Goal: Check status: Check status

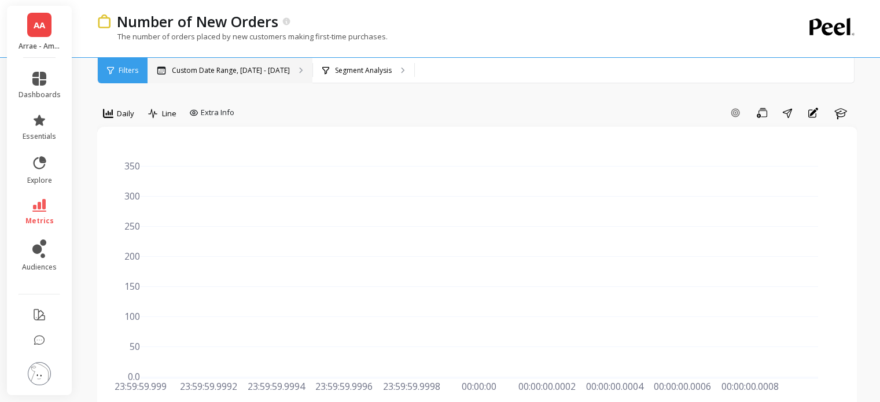
click at [205, 69] on p "Custom Date Range, [DATE] - [DATE]" at bounding box center [231, 70] width 118 height 9
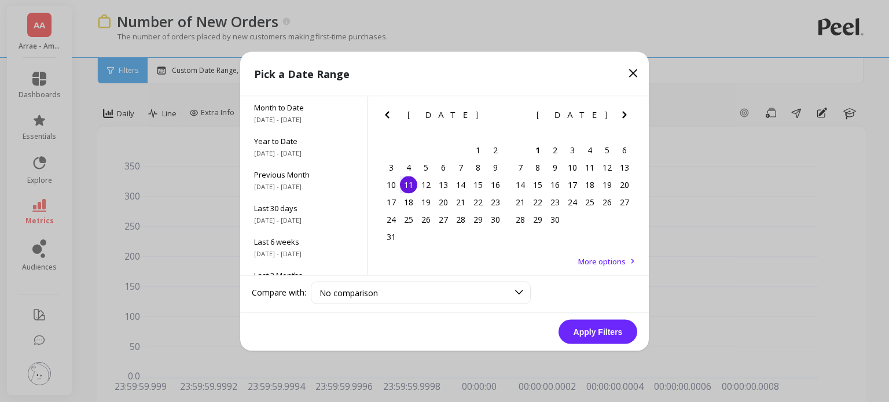
click at [394, 113] on button "Previous Month" at bounding box center [389, 117] width 19 height 19
drag, startPoint x: 630, startPoint y: 115, endPoint x: 607, endPoint y: 127, distance: 25.9
click at [628, 114] on icon "Next Month" at bounding box center [625, 115] width 14 height 14
click at [489, 222] on div "30" at bounding box center [495, 219] width 17 height 17
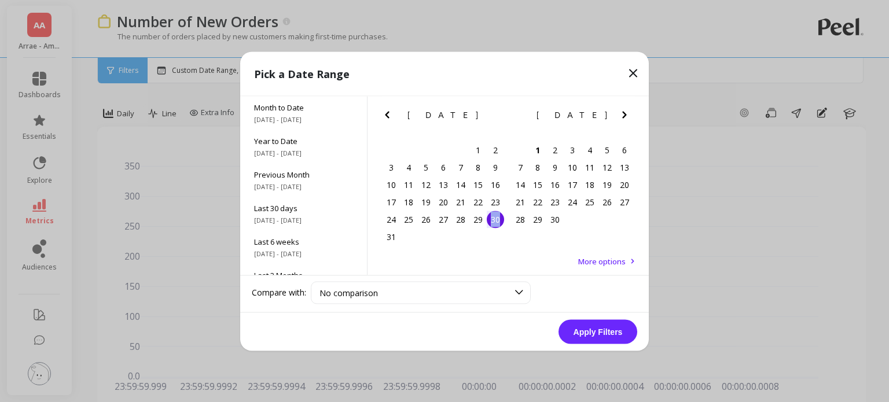
click at [585, 322] on button "Apply Filters" at bounding box center [598, 332] width 79 height 24
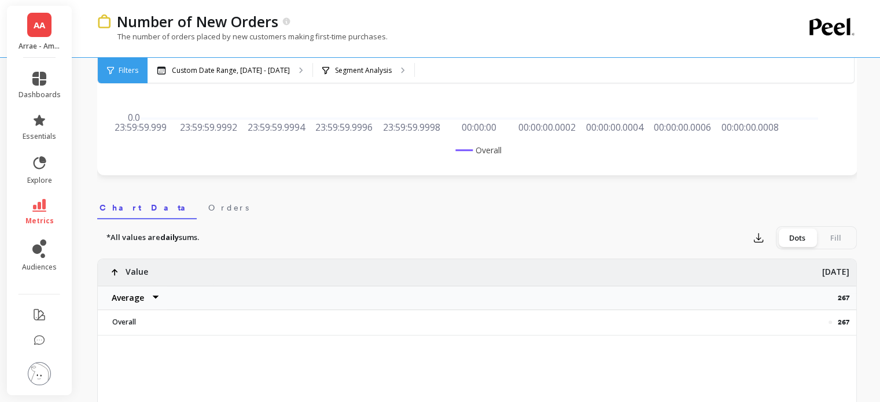
scroll to position [259, 0]
click at [841, 298] on p "267" at bounding box center [847, 298] width 19 height 9
copy p "267"
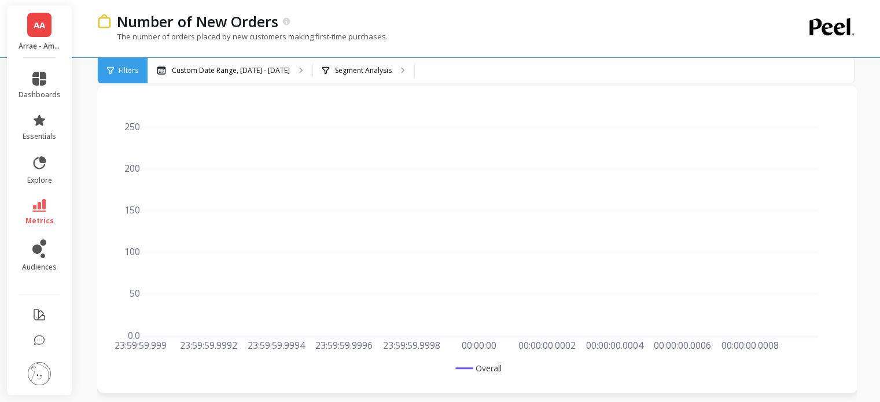
scroll to position [0, 0]
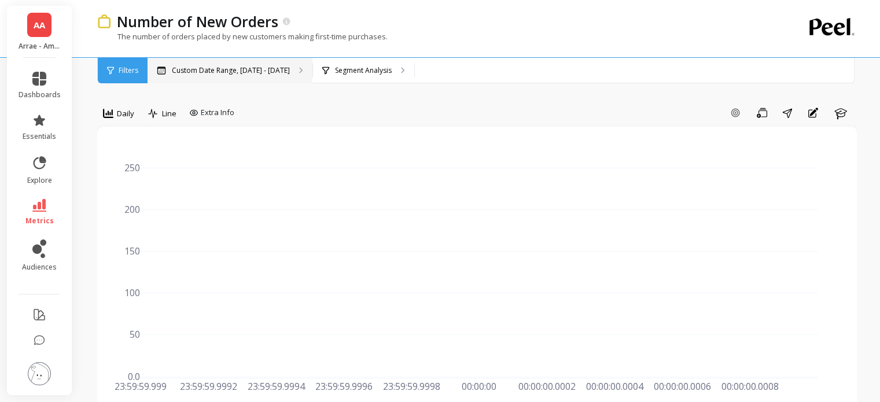
click at [271, 67] on p "Custom Date Range, [DATE] - [DATE]" at bounding box center [231, 70] width 118 height 9
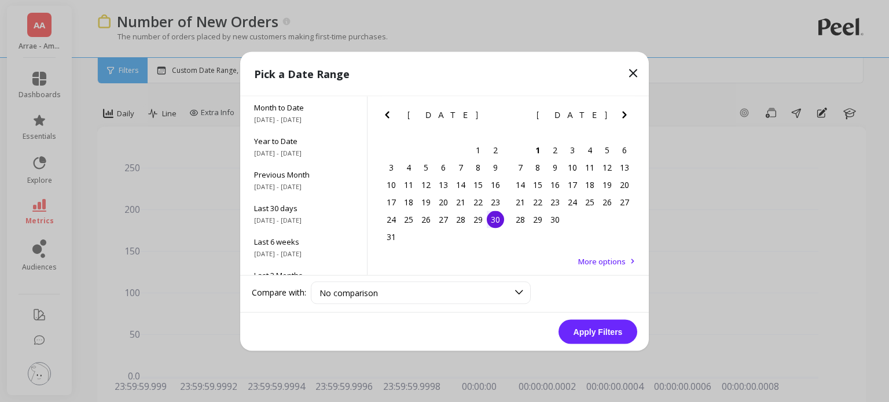
drag, startPoint x: 375, startPoint y: 233, endPoint x: 403, endPoint y: 240, distance: 28.6
click at [376, 233] on div "[DATE] Su Mo Tu We Th Fr Sa 27 28 29 30 31 1 2 3 4 5 6 7 8 9 10 11 12 13 14 15 …" at bounding box center [508, 174] width 281 height 157
click at [403, 240] on div "31" at bounding box center [444, 236] width 122 height 17
click at [391, 235] on div "31" at bounding box center [391, 236] width 17 height 17
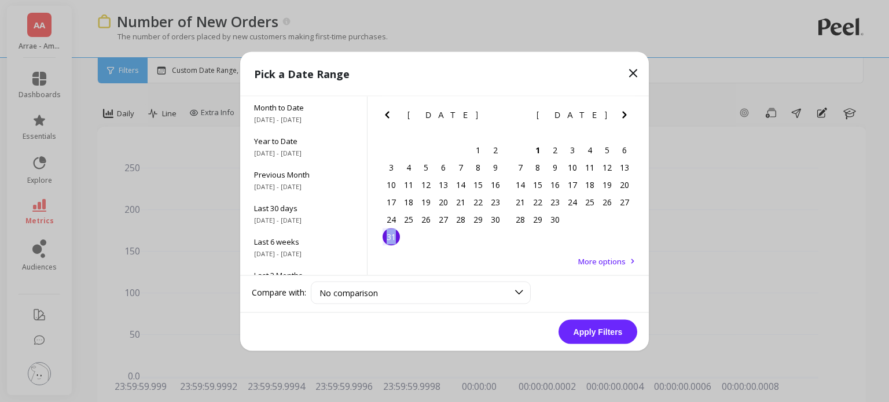
click at [586, 332] on button "Apply Filters" at bounding box center [598, 332] width 79 height 24
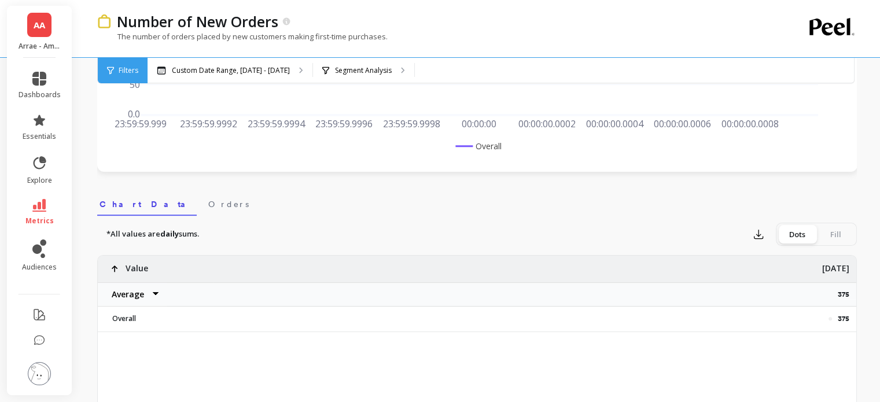
scroll to position [263, 0]
